Goal: Task Accomplishment & Management: Use online tool/utility

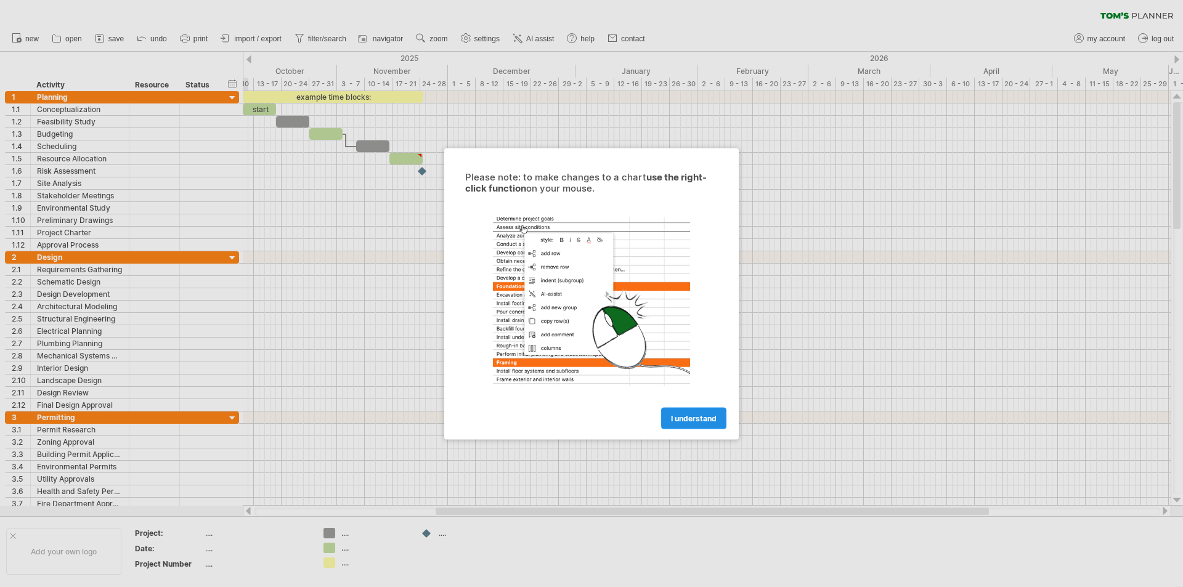
click at [688, 418] on span "I understand" at bounding box center [694, 417] width 46 height 9
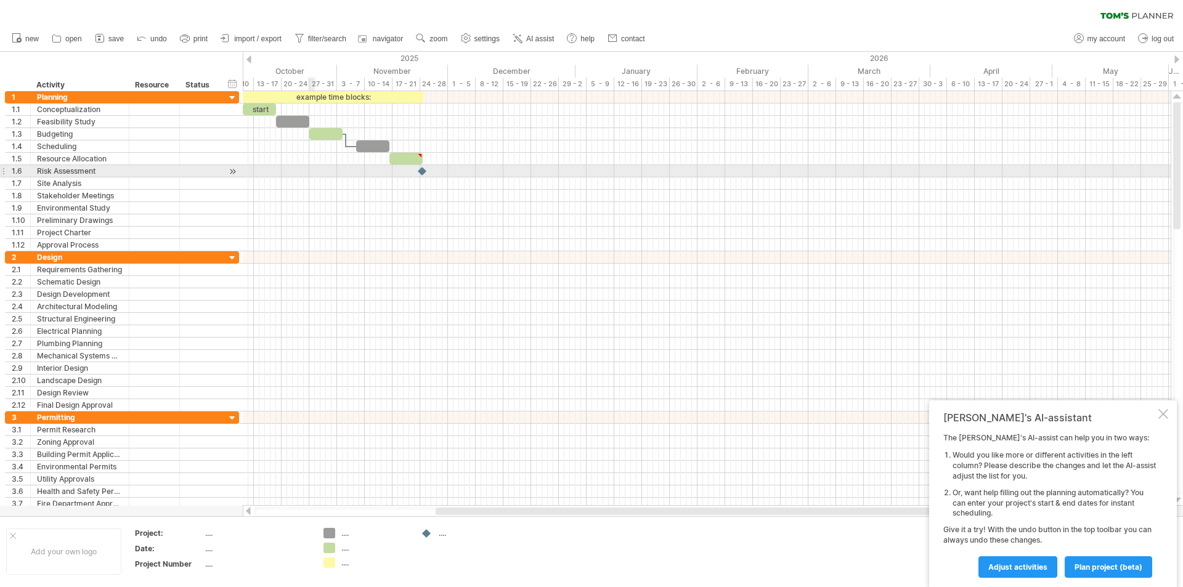
click at [310, 169] on div at bounding box center [707, 171] width 928 height 12
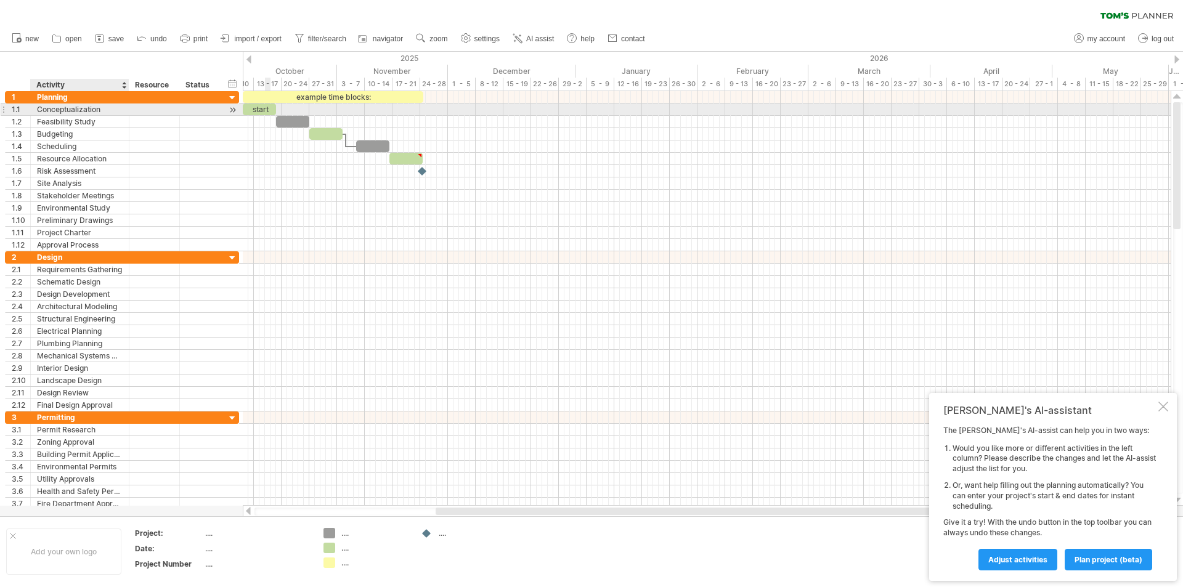
click at [47, 111] on div "Conceptualization" at bounding box center [80, 110] width 86 height 12
drag, startPoint x: 250, startPoint y: 110, endPoint x: 263, endPoint y: 115, distance: 13.1
click at [263, 115] on div "example time blocks: start [DATE] [DATE]" at bounding box center [707, 298] width 928 height 415
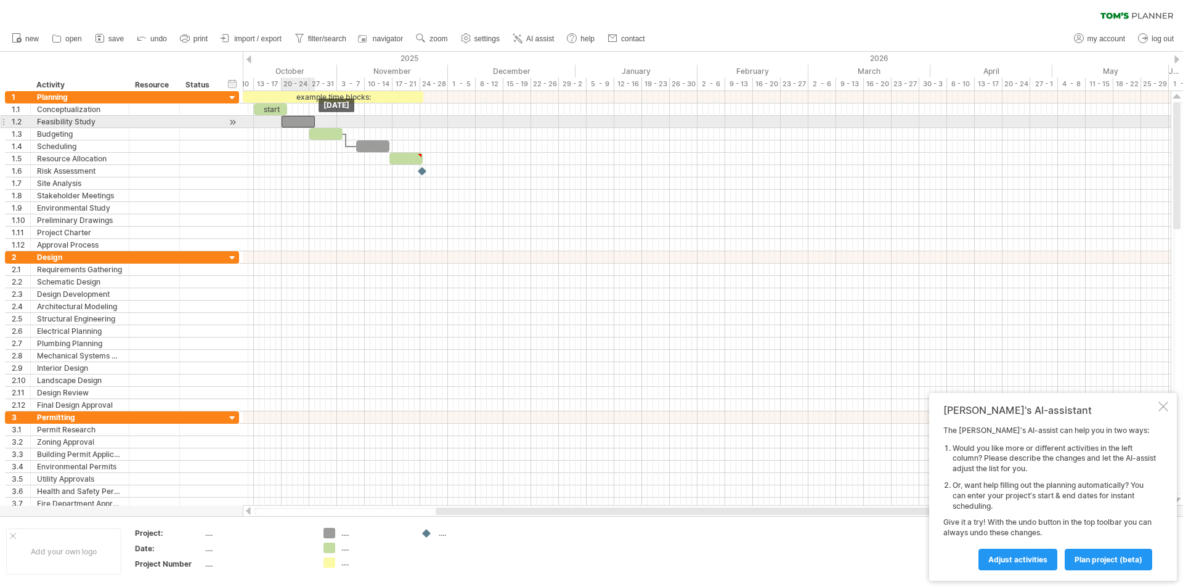
click at [293, 118] on div at bounding box center [298, 122] width 33 height 12
drag, startPoint x: 314, startPoint y: 123, endPoint x: 365, endPoint y: 124, distance: 51.2
click at [365, 124] on span at bounding box center [364, 122] width 5 height 12
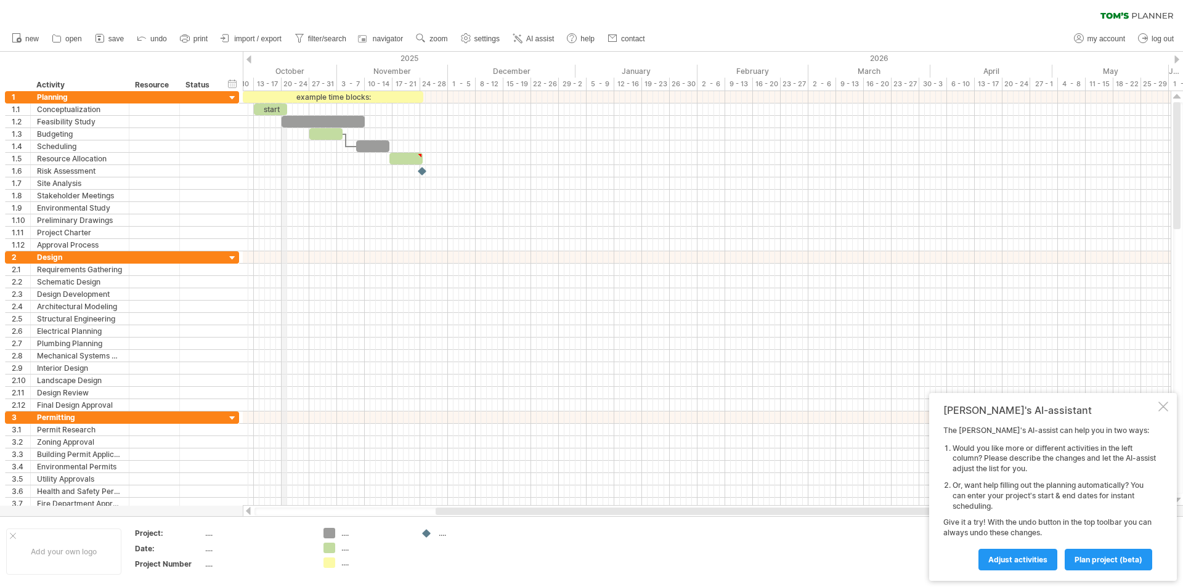
click at [287, 71] on div "October" at bounding box center [274, 71] width 128 height 13
click at [251, 59] on div "Trying to reach [DOMAIN_NAME] Connected again... 0% clear filter new 1" at bounding box center [591, 293] width 1183 height 587
click at [251, 59] on div at bounding box center [248, 59] width 5 height 8
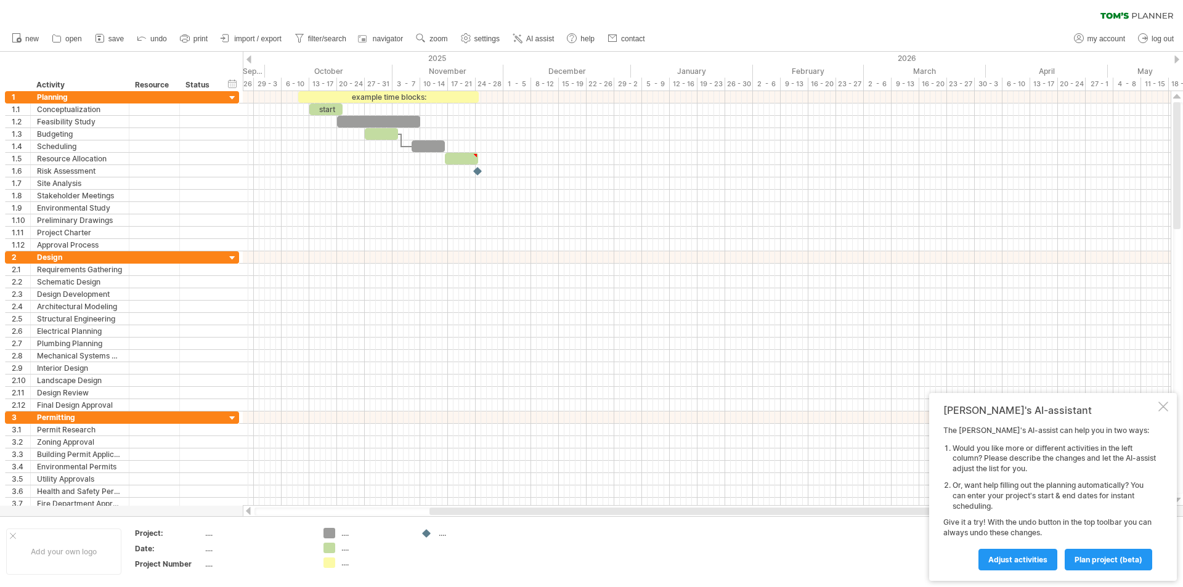
click at [251, 59] on div at bounding box center [248, 59] width 5 height 8
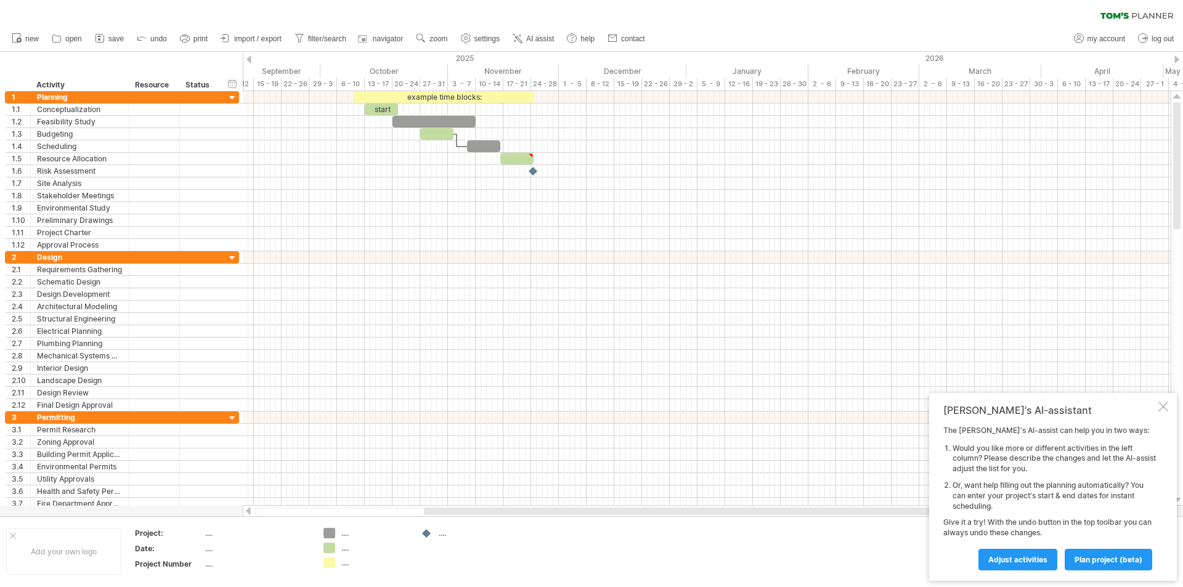
click at [251, 59] on div at bounding box center [248, 59] width 5 height 8
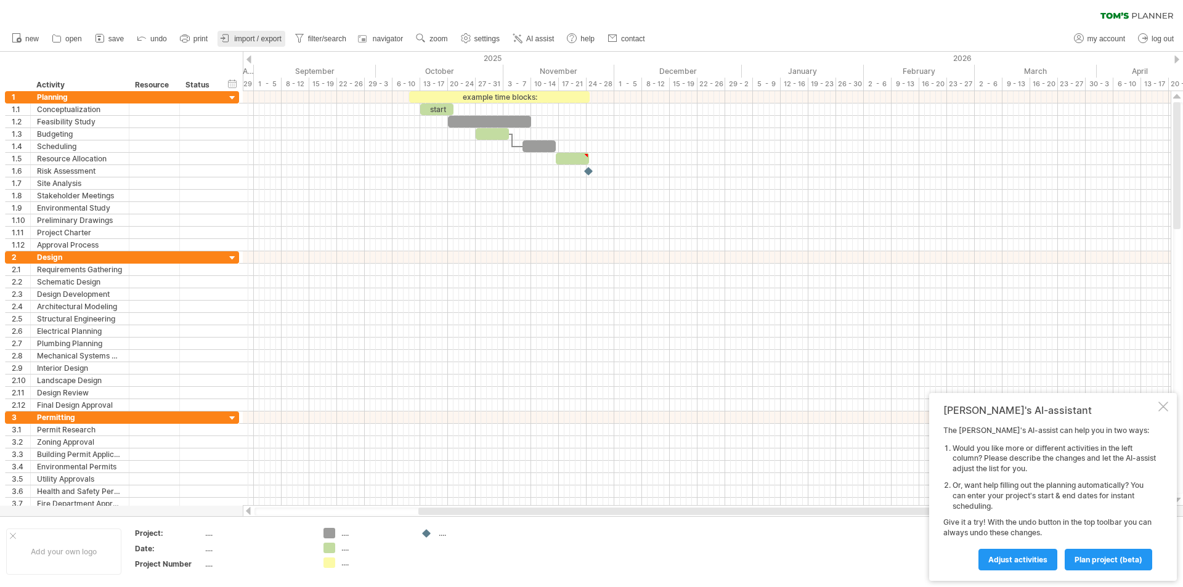
click at [254, 36] on span "import / export" at bounding box center [257, 39] width 47 height 9
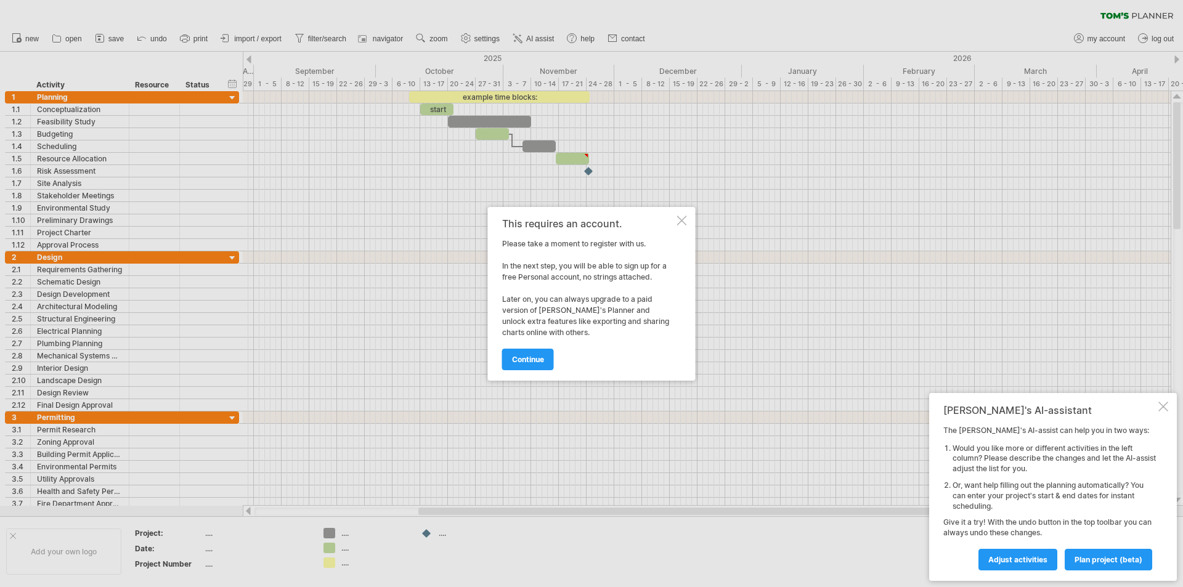
drag, startPoint x: 682, startPoint y: 213, endPoint x: 460, endPoint y: 170, distance: 226.0
click at [681, 213] on div "This requires an account. Please take a moment to register with us. In the next…" at bounding box center [592, 294] width 208 height 174
click at [680, 214] on div "This requires an account. Please take a moment to register with us. In the next…" at bounding box center [592, 294] width 208 height 174
drag, startPoint x: 661, startPoint y: 218, endPoint x: 682, endPoint y: 219, distance: 20.4
click at [669, 218] on div "This requires an account." at bounding box center [588, 223] width 173 height 11
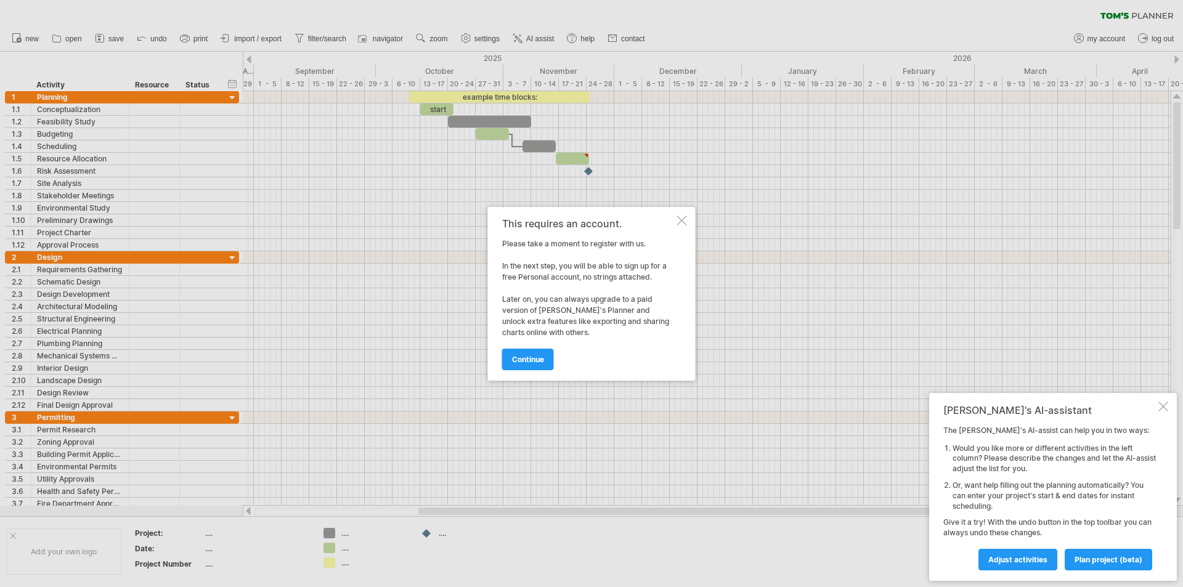
drag, startPoint x: 682, startPoint y: 219, endPoint x: 331, endPoint y: 137, distance: 360.1
click at [680, 219] on div at bounding box center [682, 221] width 10 height 10
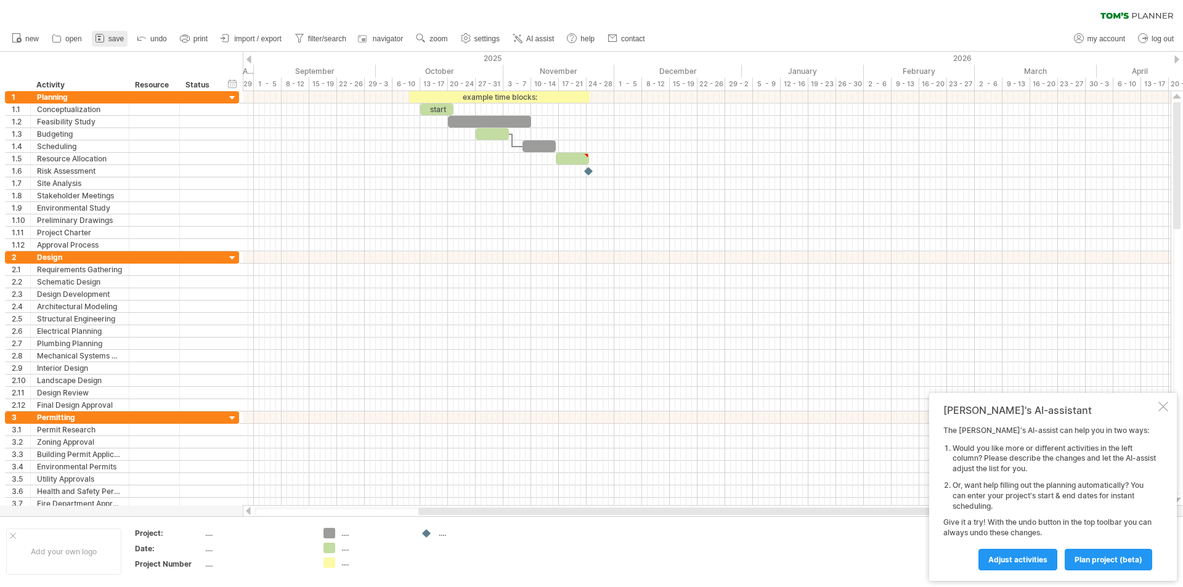
click at [120, 36] on span "save" at bounding box center [115, 39] width 15 height 9
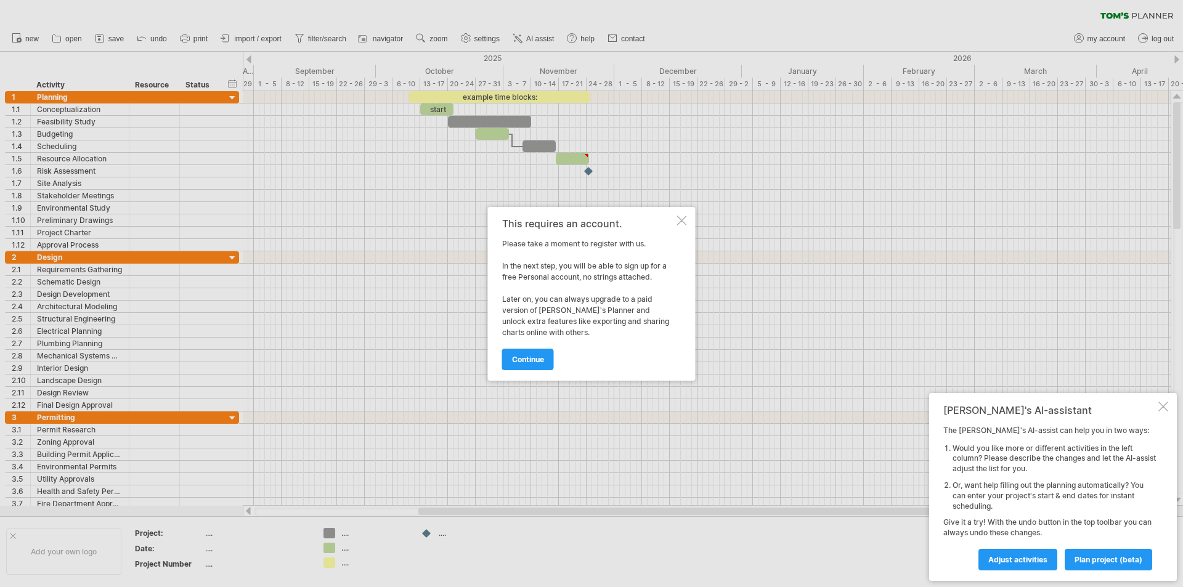
drag, startPoint x: 672, startPoint y: 210, endPoint x: 680, endPoint y: 216, distance: 10.1
click at [673, 211] on div "This requires an account. Please take a moment to register with us. In the next…" at bounding box center [592, 294] width 208 height 174
click at [684, 219] on div at bounding box center [682, 221] width 10 height 10
